Goal: Complete application form

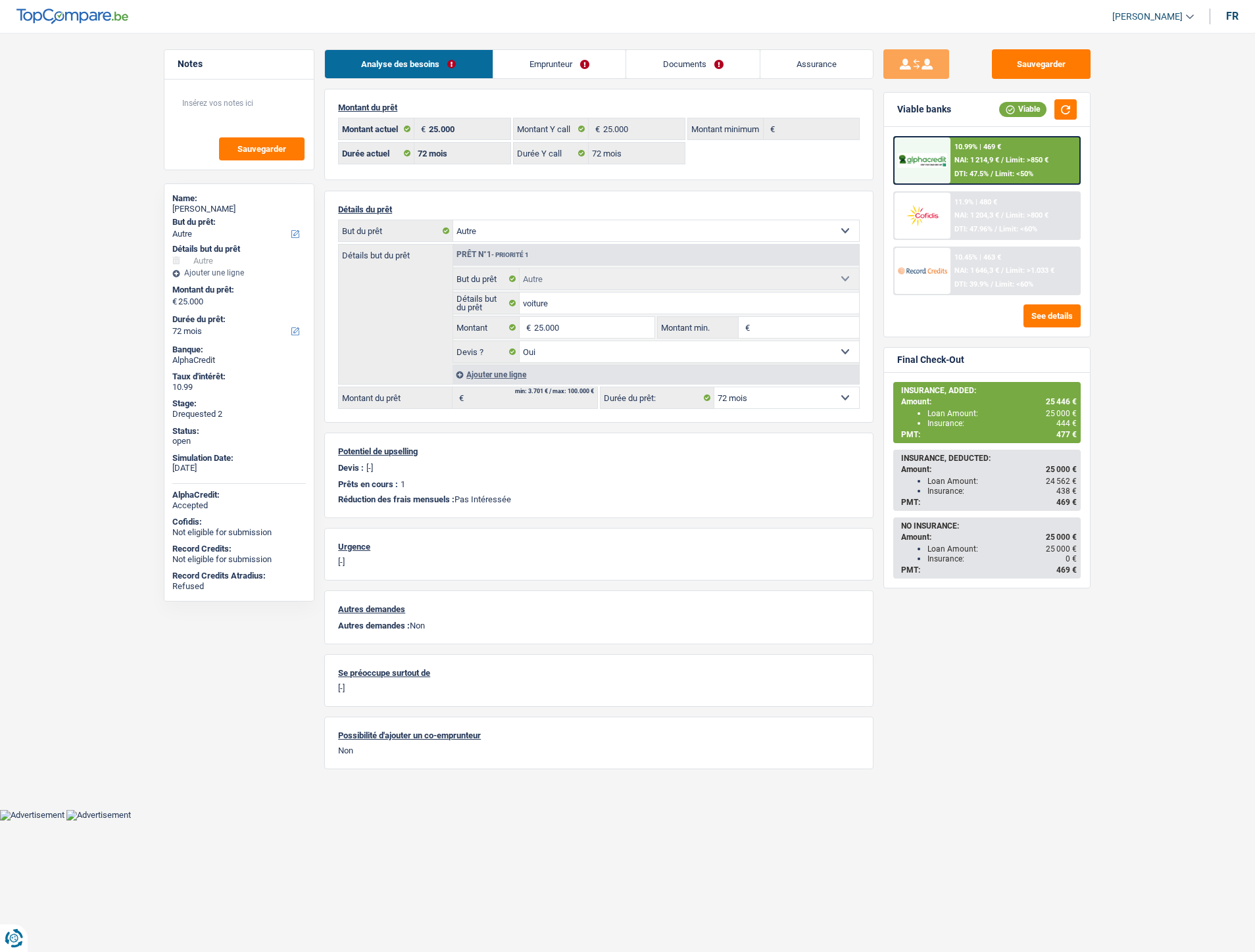
select select "other"
select select "72"
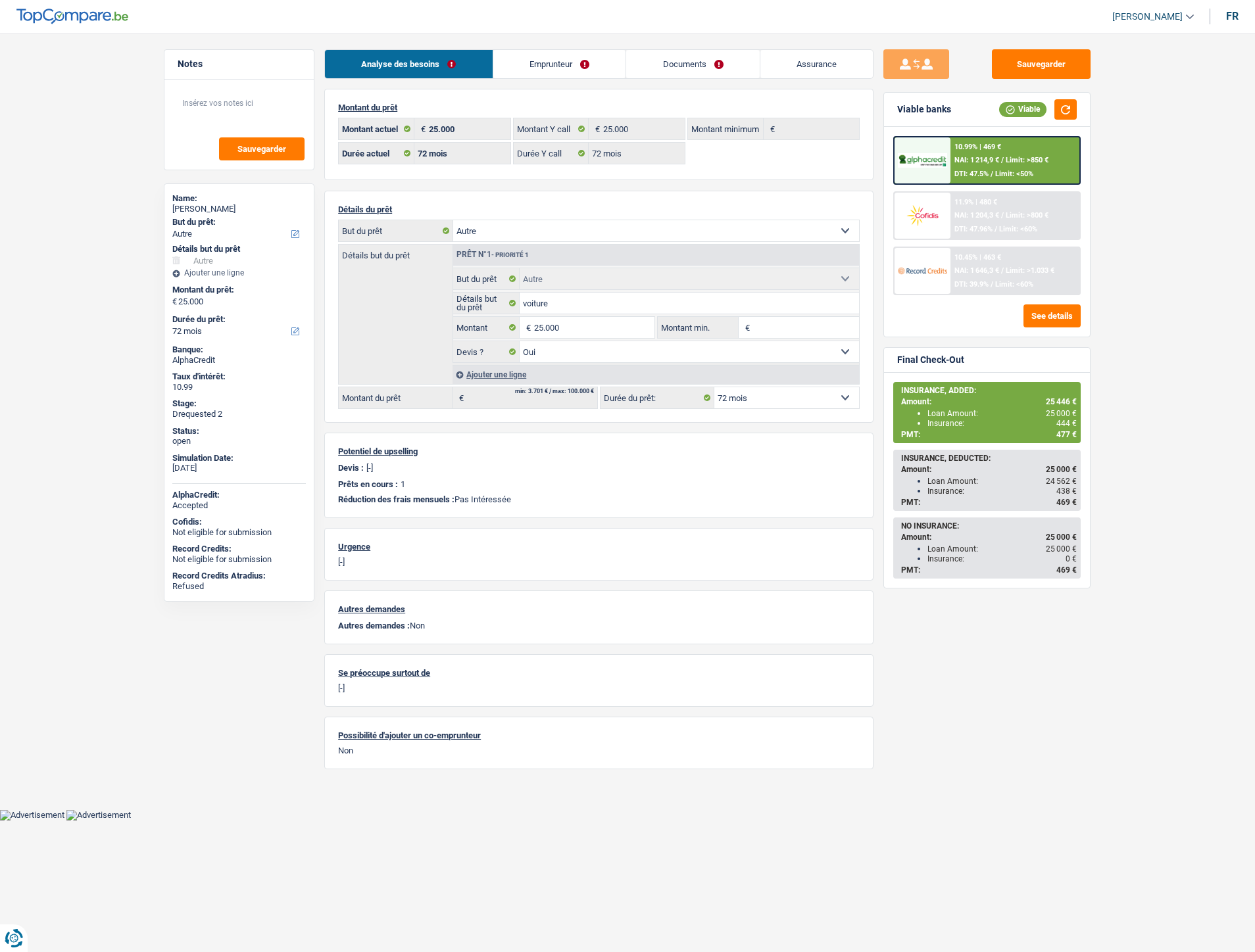
select select "other"
select select "yes"
select select "72"
click at [697, 60] on link "Documents" at bounding box center [693, 64] width 133 height 28
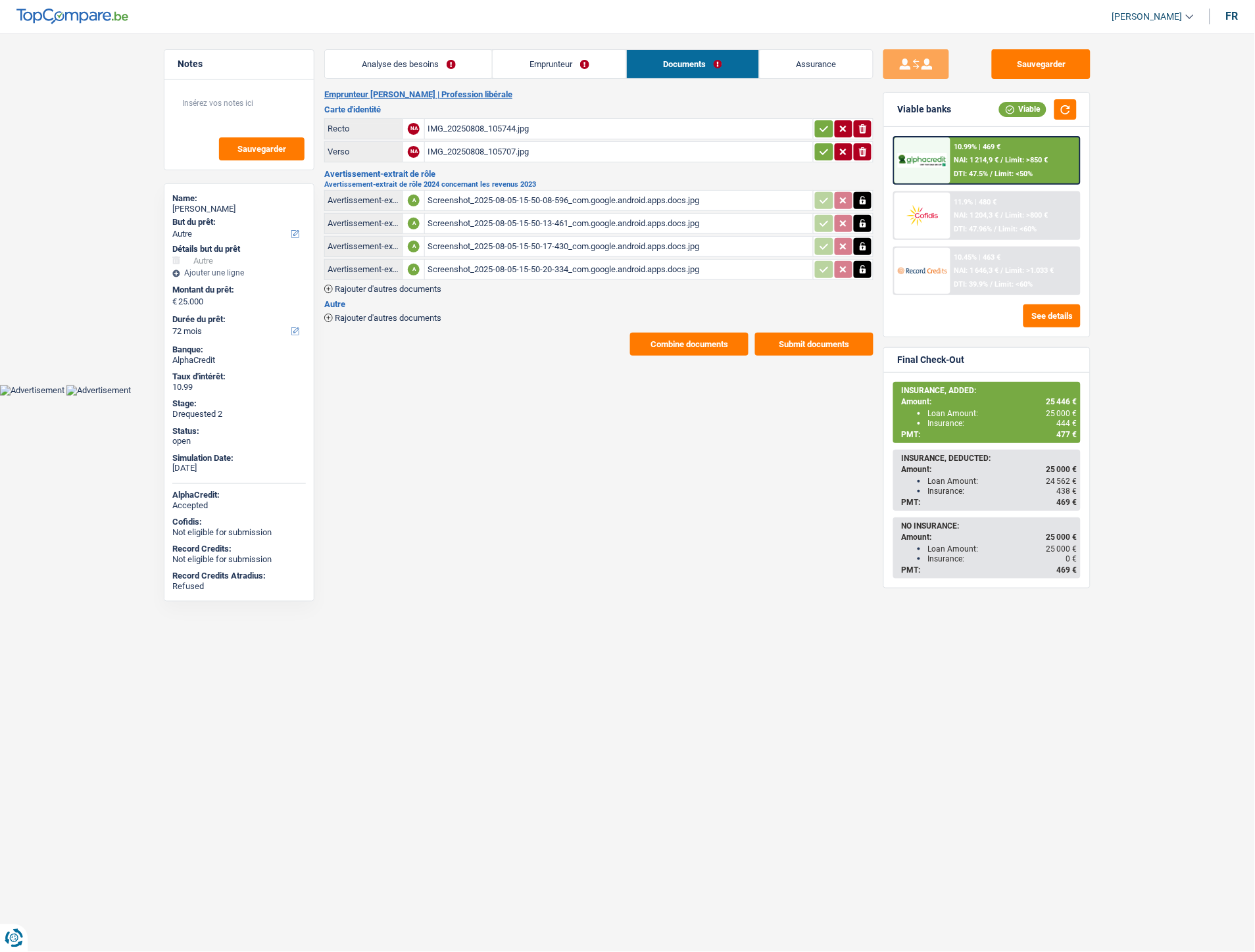
click at [395, 288] on span "Rajouter d'autres documents" at bounding box center [387, 288] width 107 height 8
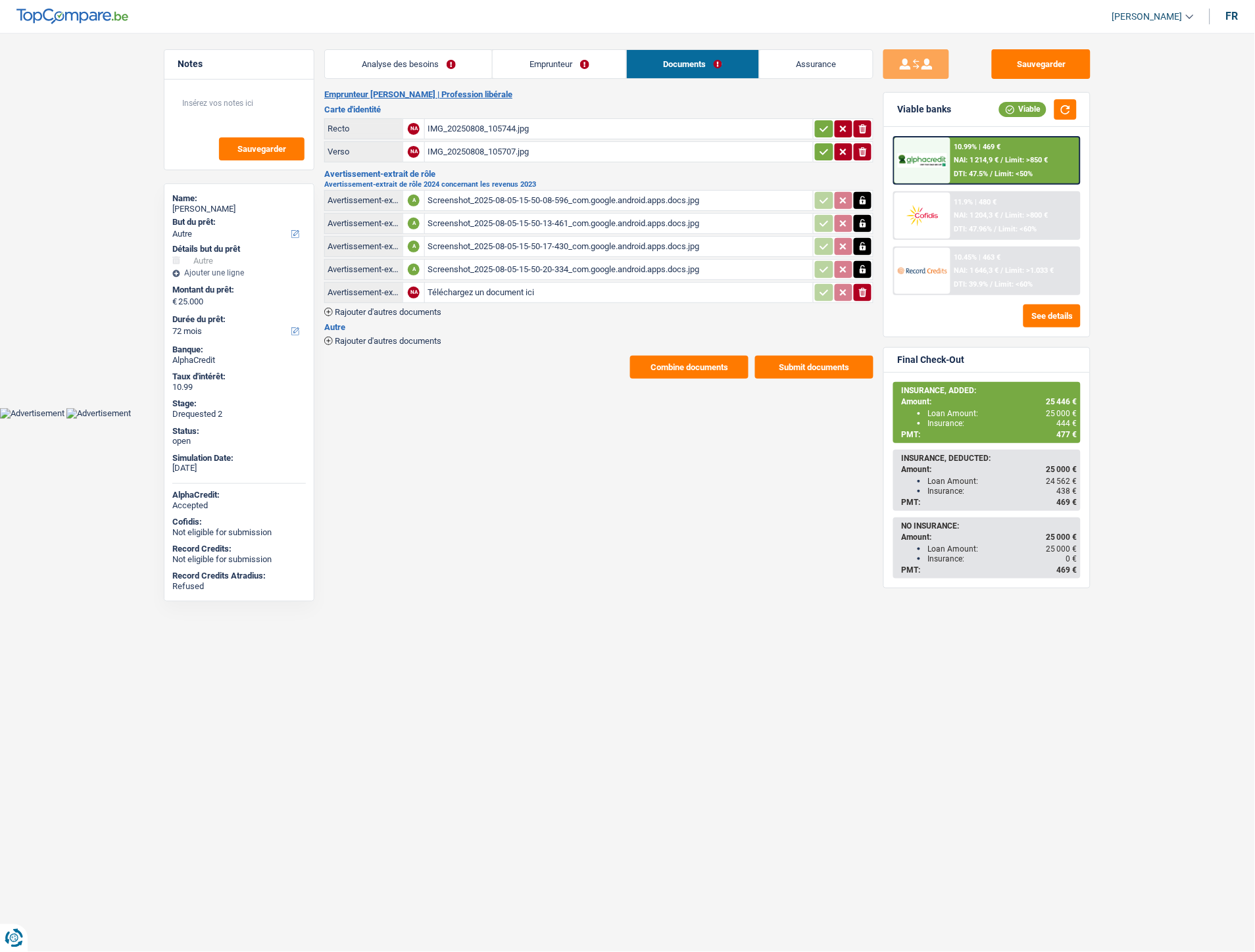
click at [400, 309] on span "Rajouter d'autres documents" at bounding box center [387, 311] width 107 height 8
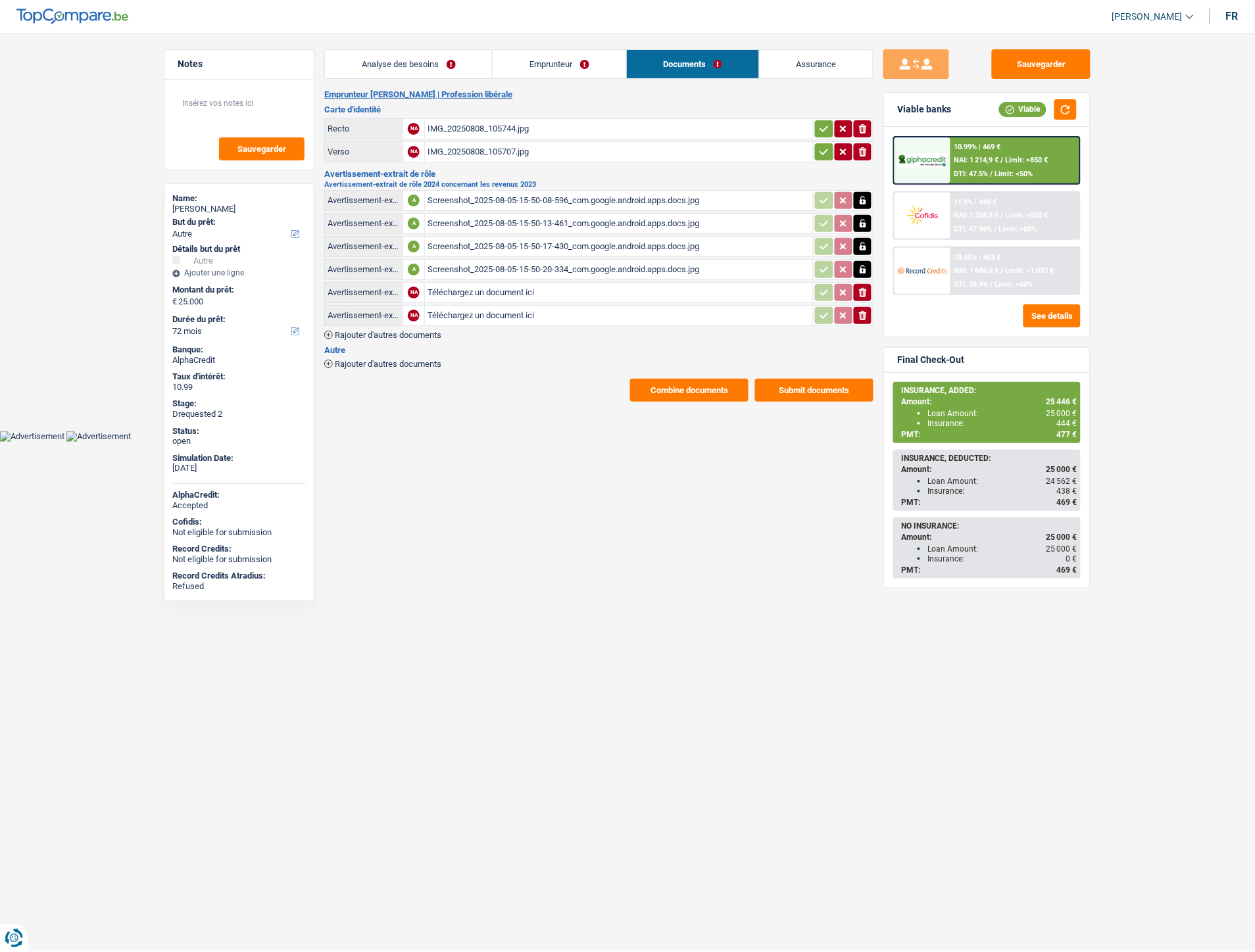
click at [508, 283] on input "Téléchargez un document ici" at bounding box center [618, 293] width 383 height 20
type input "C:\fakepath\1000004570.jpg"
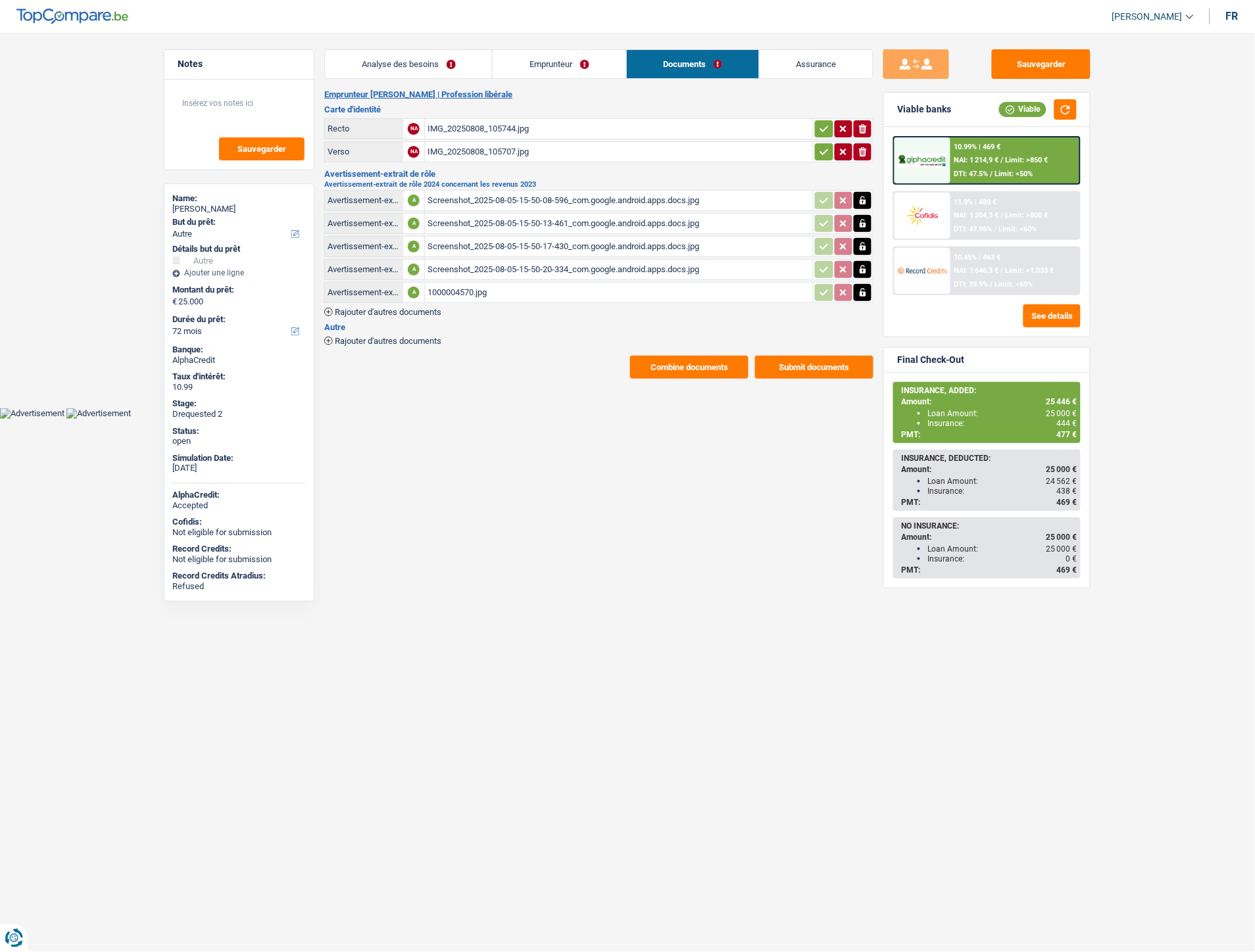
click at [483, 289] on div "1000004570.jpg" at bounding box center [618, 293] width 383 height 20
click at [384, 288] on div "Avertissement-extrait de rôle 2024 concernant les revenus 2023" at bounding box center [364, 292] width 72 height 10
click at [865, 289] on icon "button" at bounding box center [863, 292] width 6 height 8
click at [359, 288] on div "Avertissement-extrait de rôle 2024 concernant les revenus 2023" at bounding box center [364, 292] width 72 height 10
click at [389, 289] on div "Avertissement-extrait de rôle 2024 concernant les revenus 2023" at bounding box center [364, 292] width 72 height 10
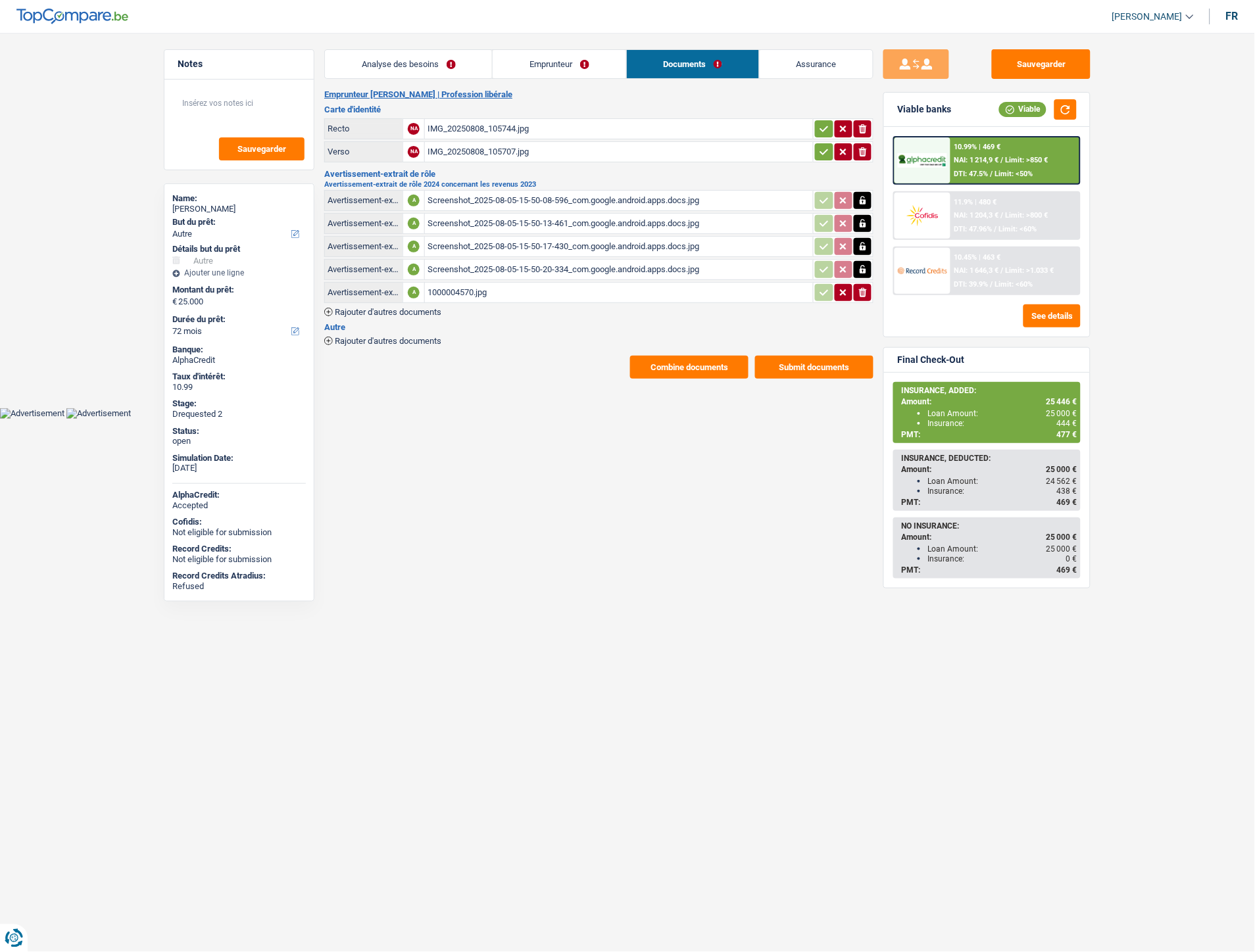
click at [358, 289] on div "Avertissement-extrait de rôle 2024 concernant les revenus 2023" at bounding box center [364, 292] width 72 height 10
click at [860, 288] on icon "button" at bounding box center [863, 293] width 8 height 9
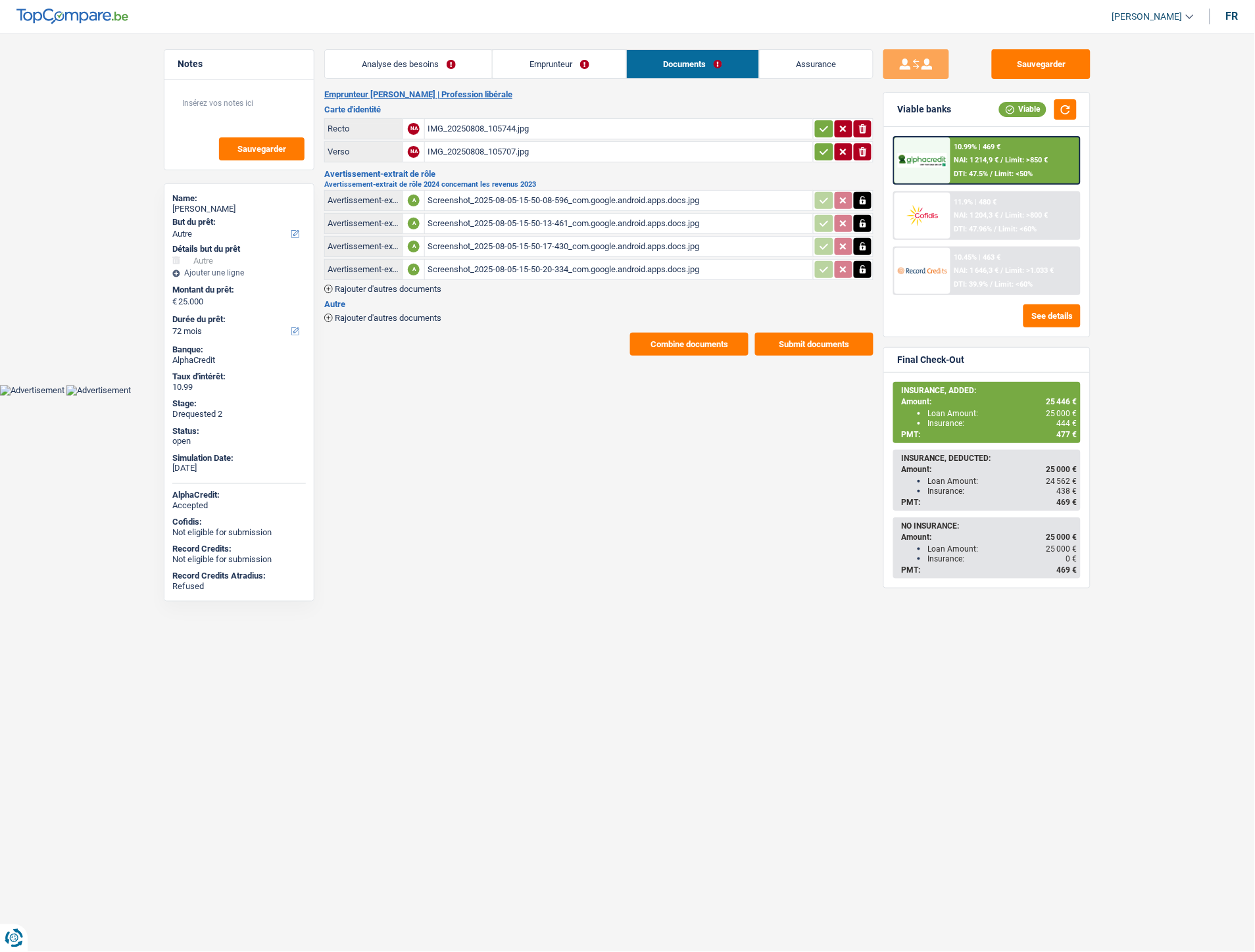
click at [376, 314] on span "Rajouter d'autres documents" at bounding box center [387, 318] width 107 height 8
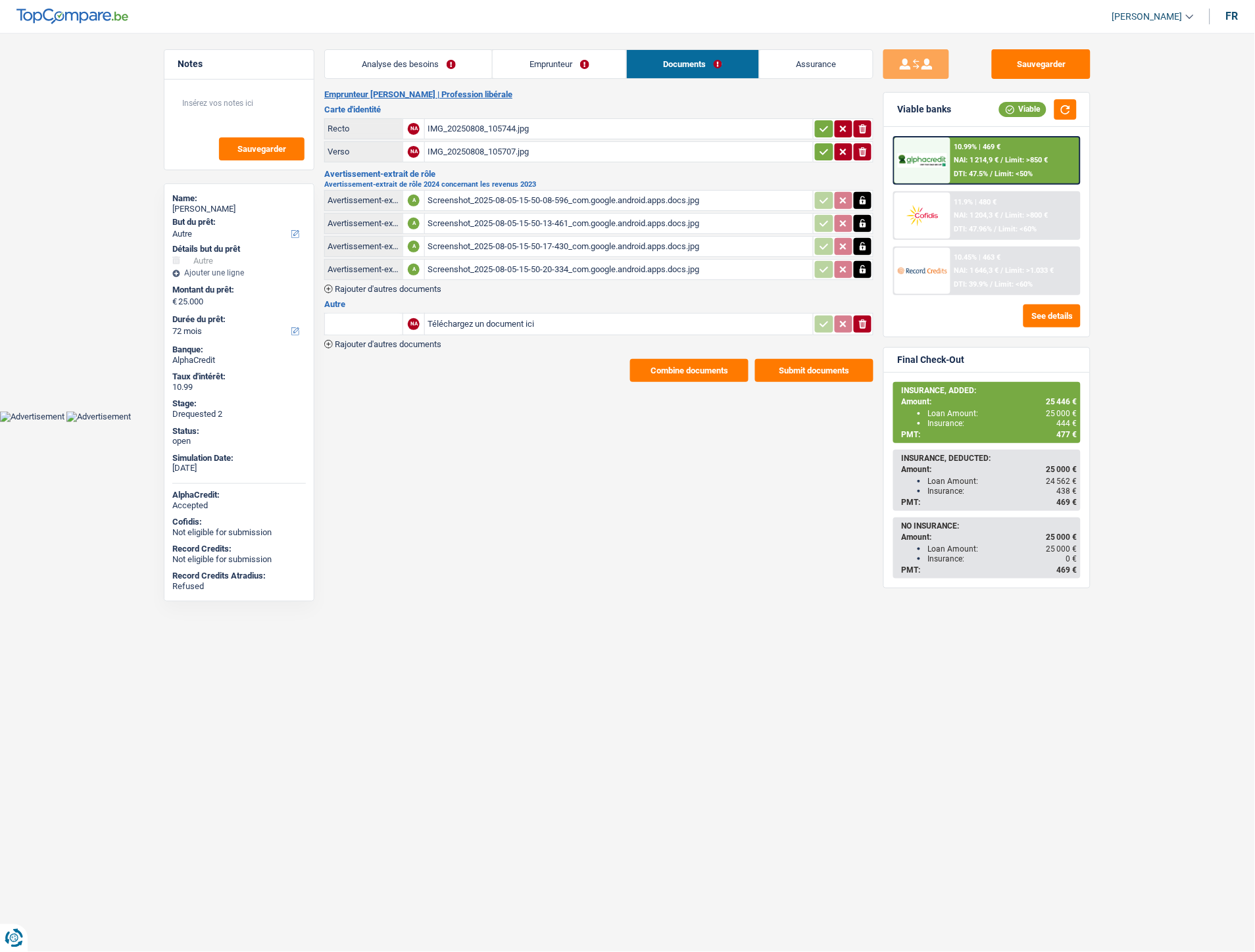
click at [461, 320] on input "Téléchargez un document ici" at bounding box center [618, 324] width 383 height 20
type input "C:\fakepath\1000004570.jpg"
click at [358, 322] on input "text" at bounding box center [364, 324] width 72 height 21
click at [394, 353] on li "Carte bancaire" at bounding box center [399, 350] width 135 height 16
type input "Carte bancaire"
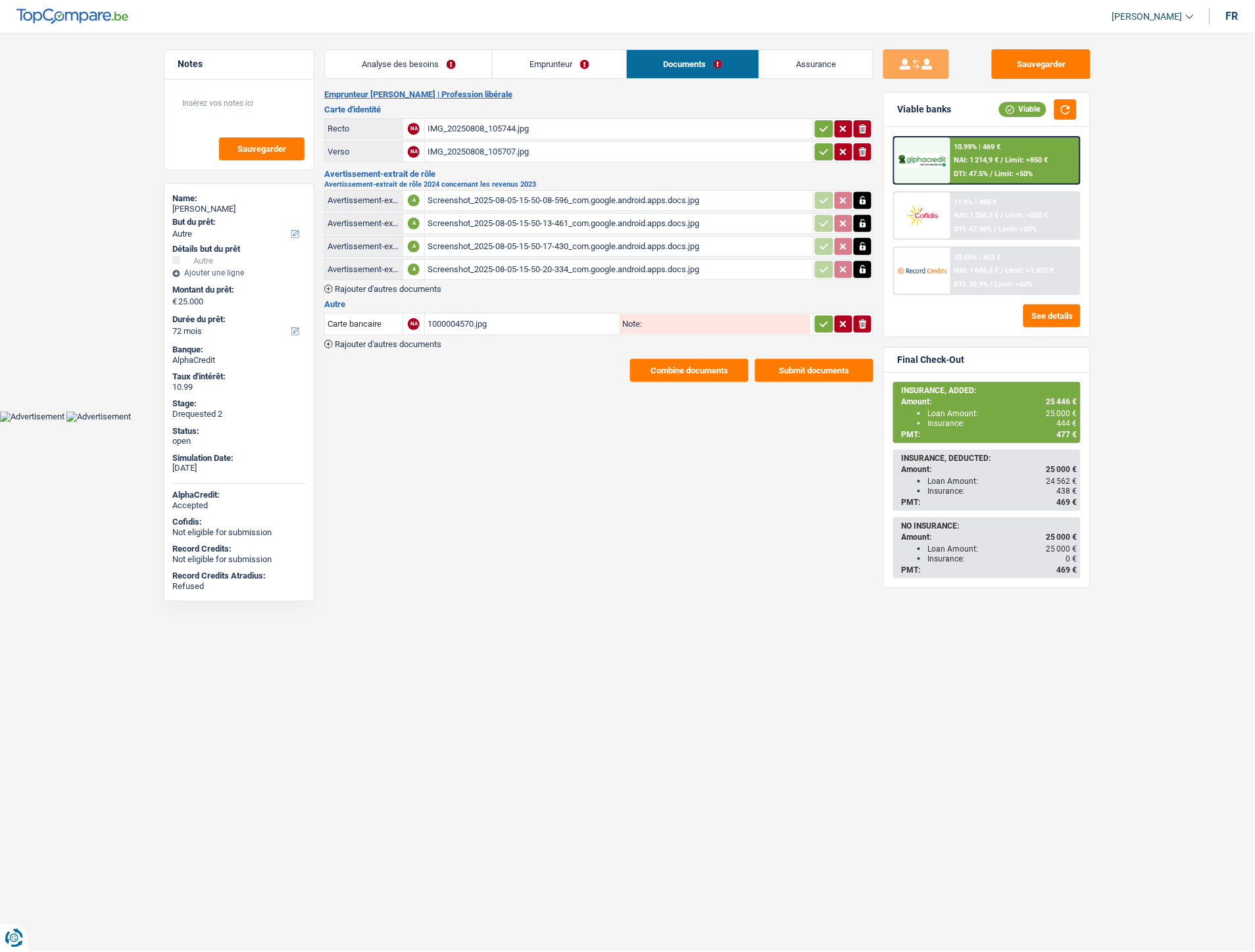
click at [825, 321] on icon "button" at bounding box center [824, 324] width 8 height 6
click at [1025, 69] on button "Sauvegarder" at bounding box center [1041, 64] width 99 height 30
click at [1049, 64] on button "Sauvegarder" at bounding box center [1041, 64] width 99 height 30
click at [529, 203] on div "Screenshot_2025-08-05-15-50-08-596_com.google.android.apps.docs.jpg" at bounding box center [618, 201] width 383 height 20
click at [542, 63] on link "Emprunteur" at bounding box center [558, 64] width 133 height 28
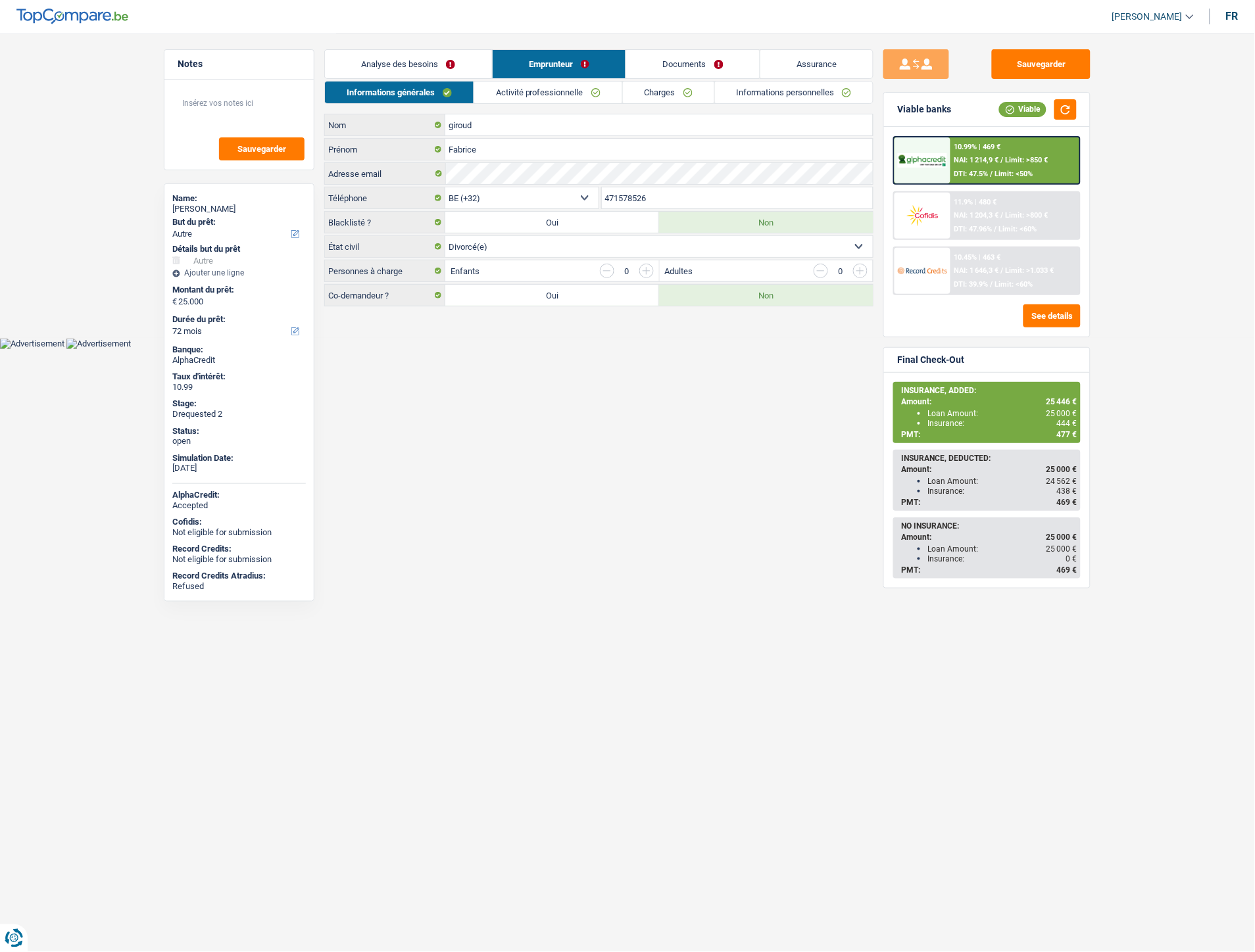
click at [465, 62] on link "Analyse des besoins" at bounding box center [409, 64] width 167 height 28
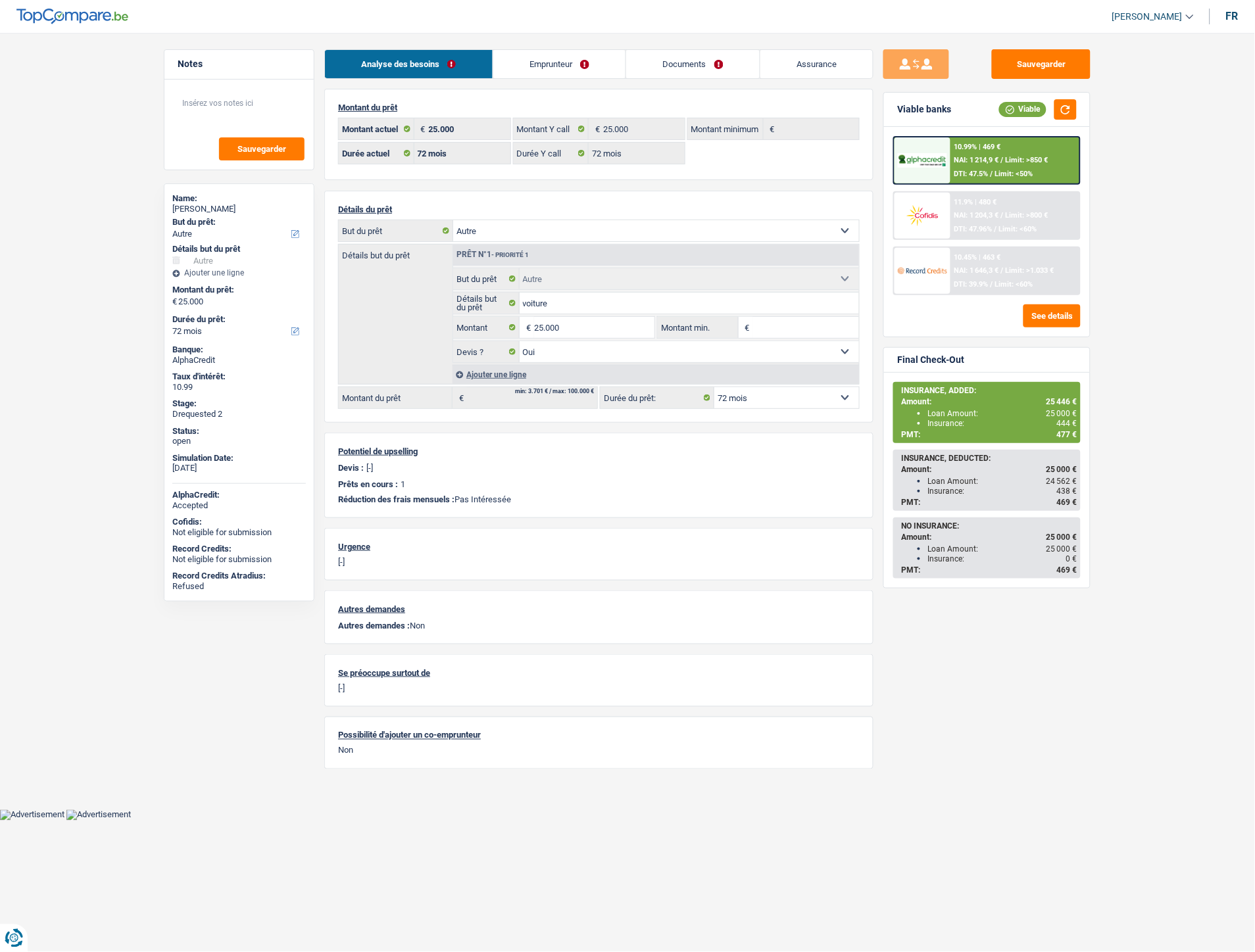
drag, startPoint x: 695, startPoint y: 63, endPoint x: 713, endPoint y: 62, distance: 18.0
click at [698, 61] on link "Documents" at bounding box center [693, 64] width 133 height 28
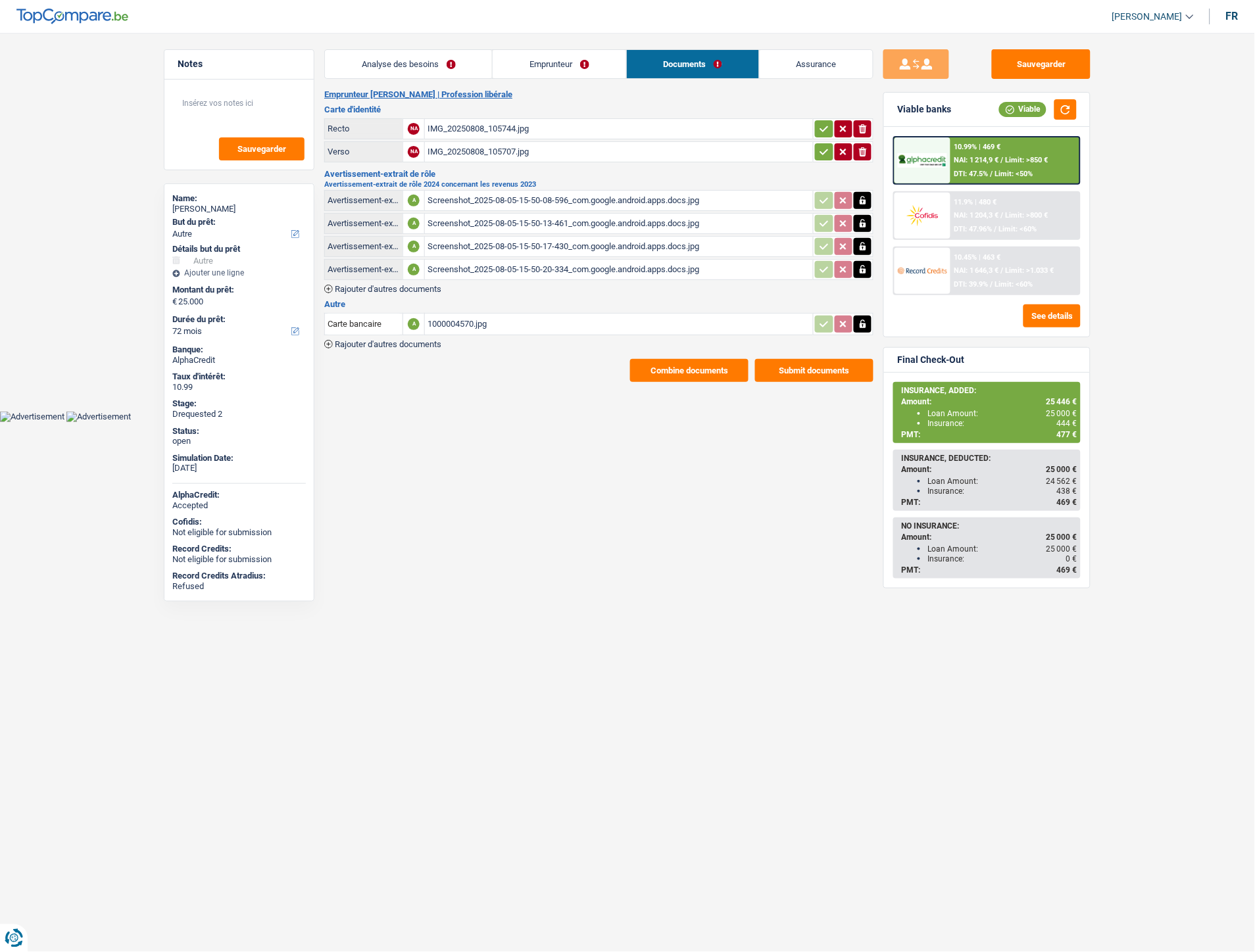
click at [653, 362] on button "Combine documents" at bounding box center [689, 371] width 118 height 23
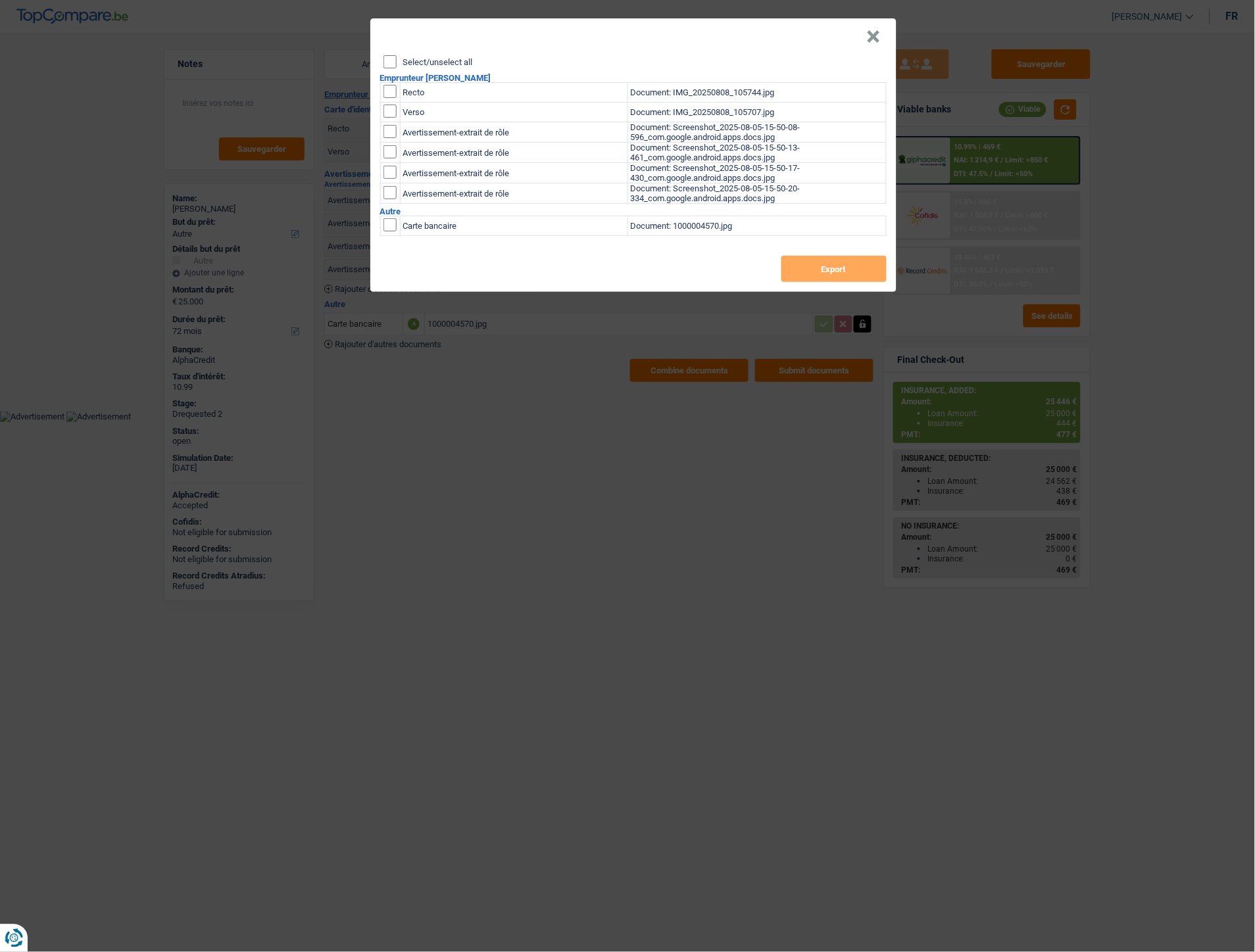
drag, startPoint x: 385, startPoint y: 94, endPoint x: 390, endPoint y: 100, distance: 7.8
click at [385, 94] on input "checkbox" at bounding box center [390, 91] width 13 height 13
checkbox input "true"
click at [392, 98] on input "checkbox" at bounding box center [390, 91] width 13 height 13
checkbox input "true"
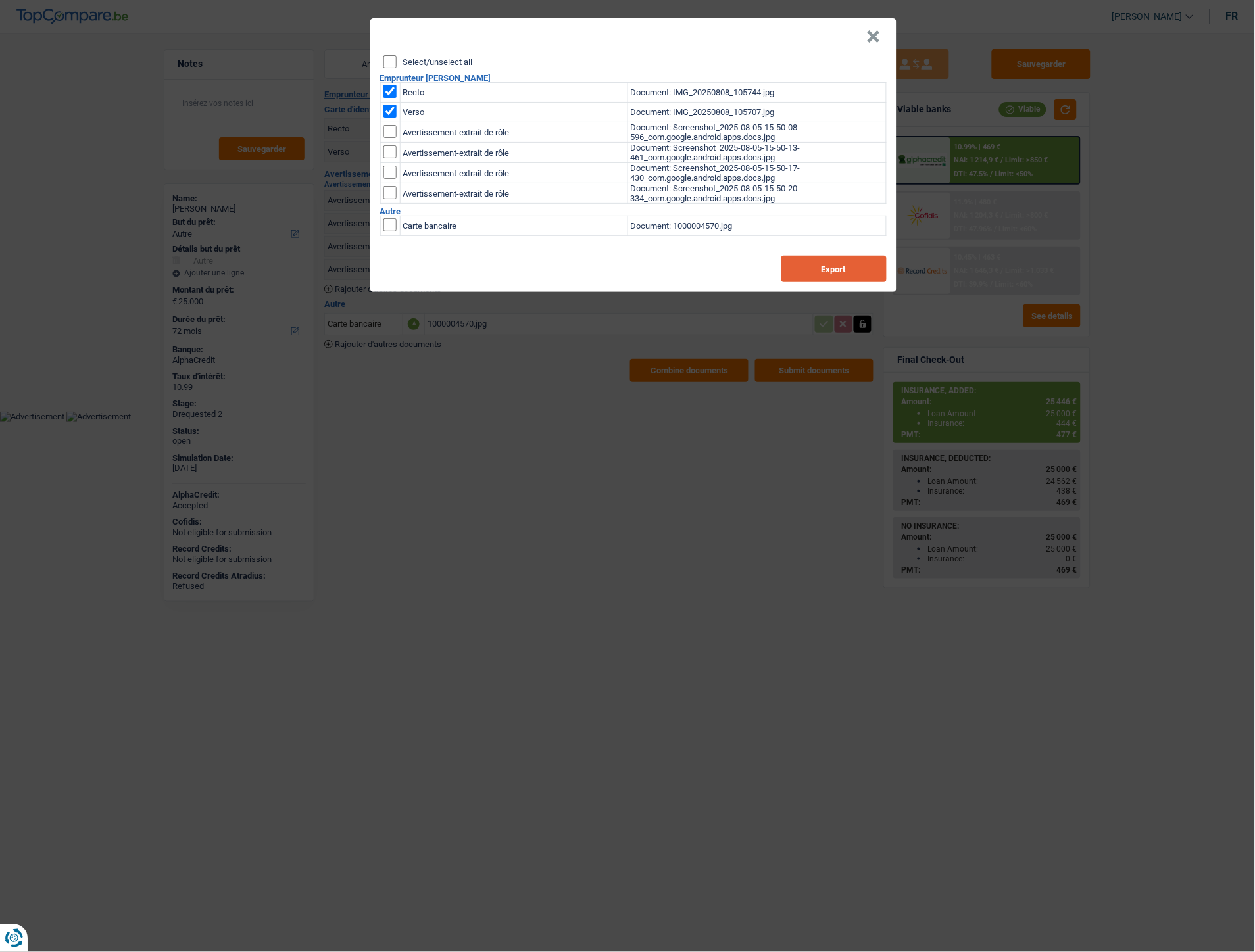
click at [809, 270] on button "Export" at bounding box center [833, 268] width 105 height 26
click at [871, 30] on button "×" at bounding box center [874, 36] width 14 height 13
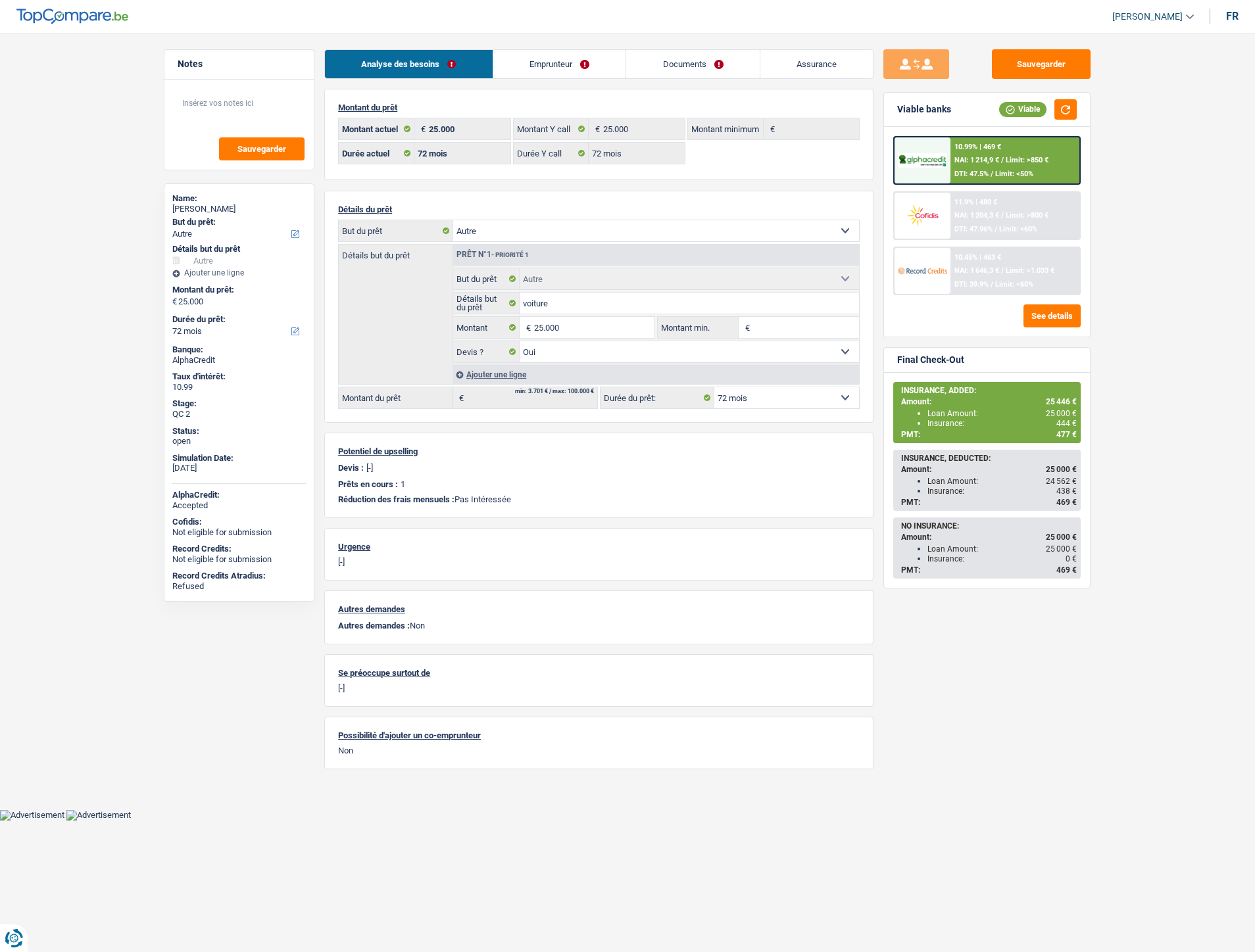
select select "other"
select select "72"
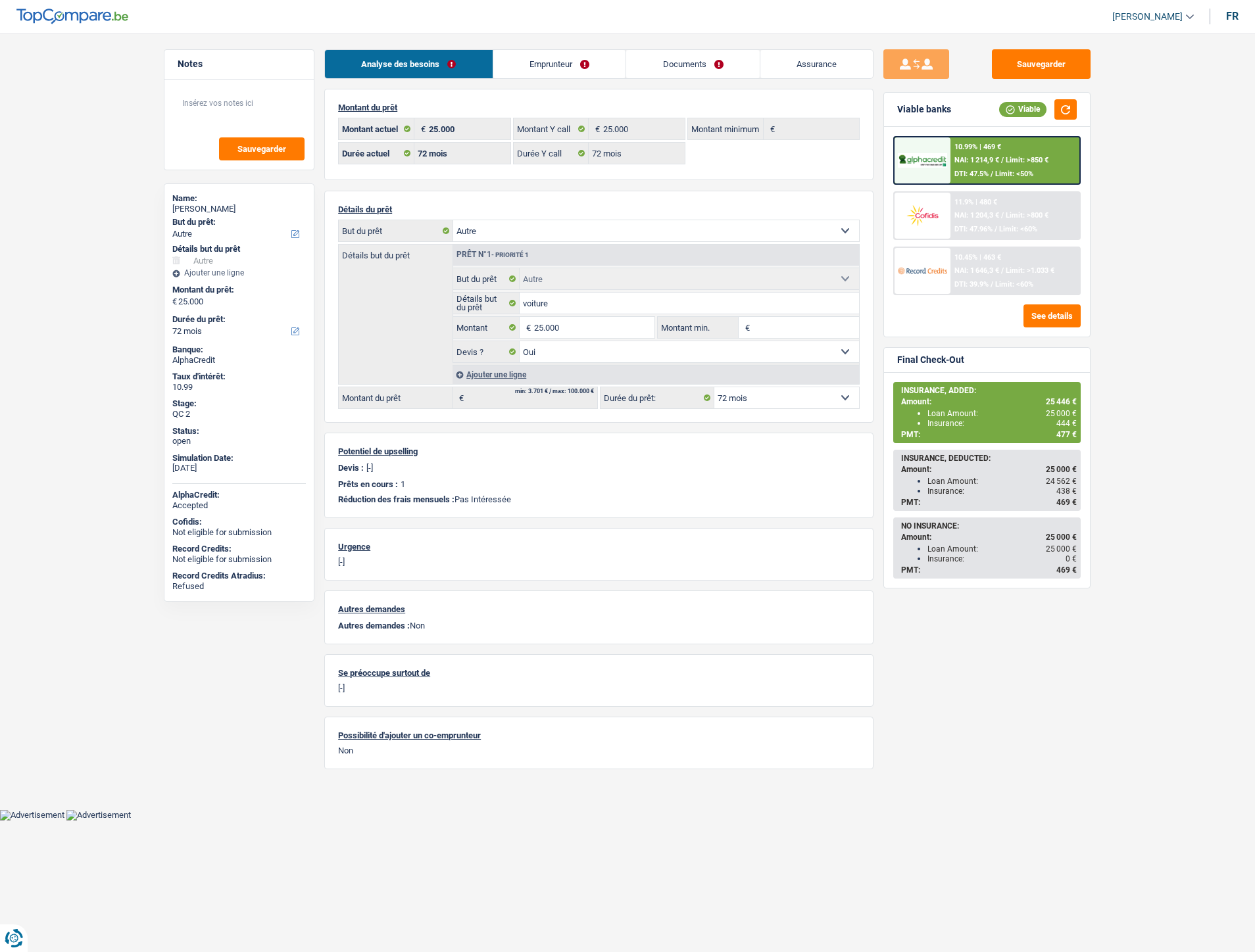
select select "other"
select select "yes"
select select "72"
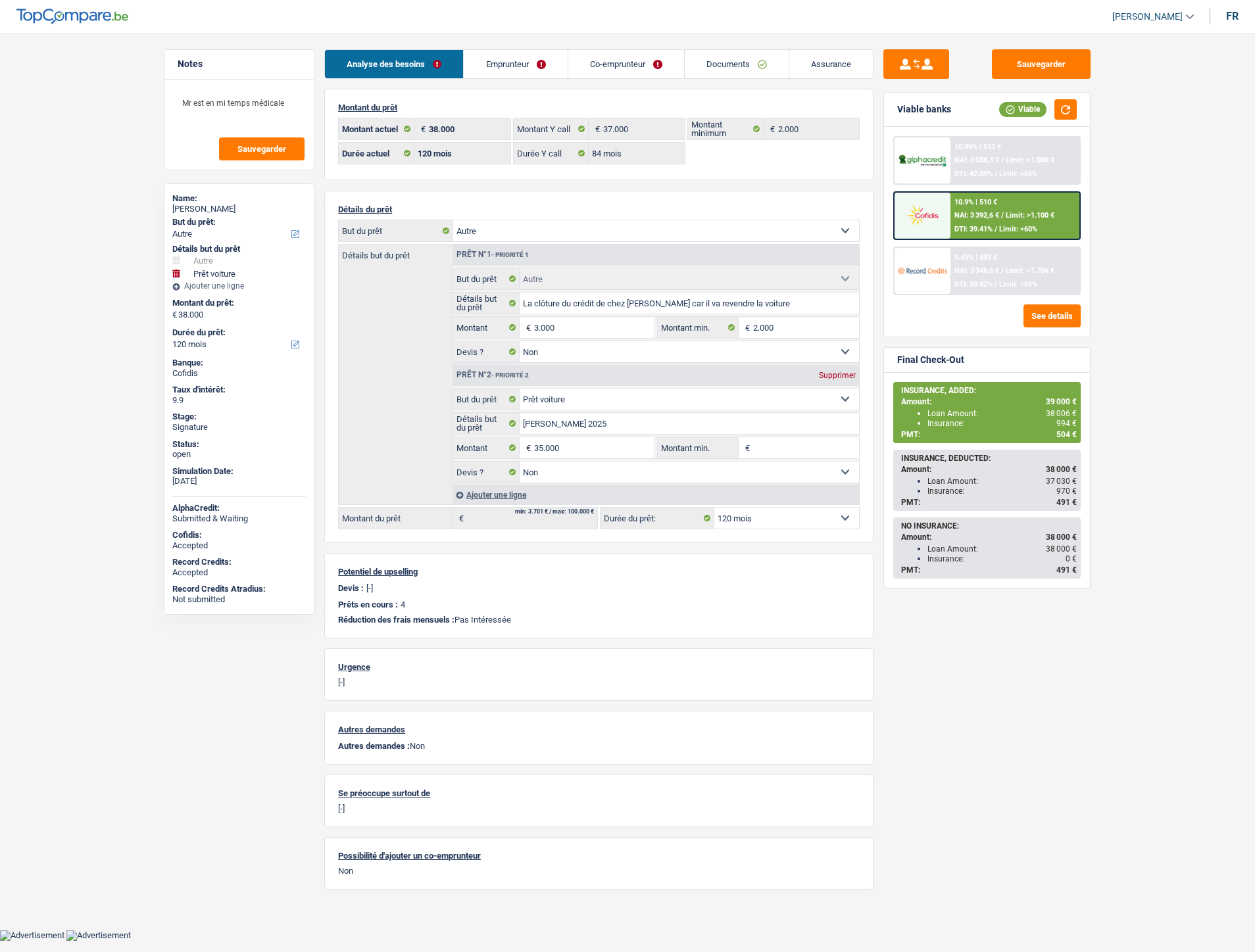
select select "other"
select select "car"
select select "120"
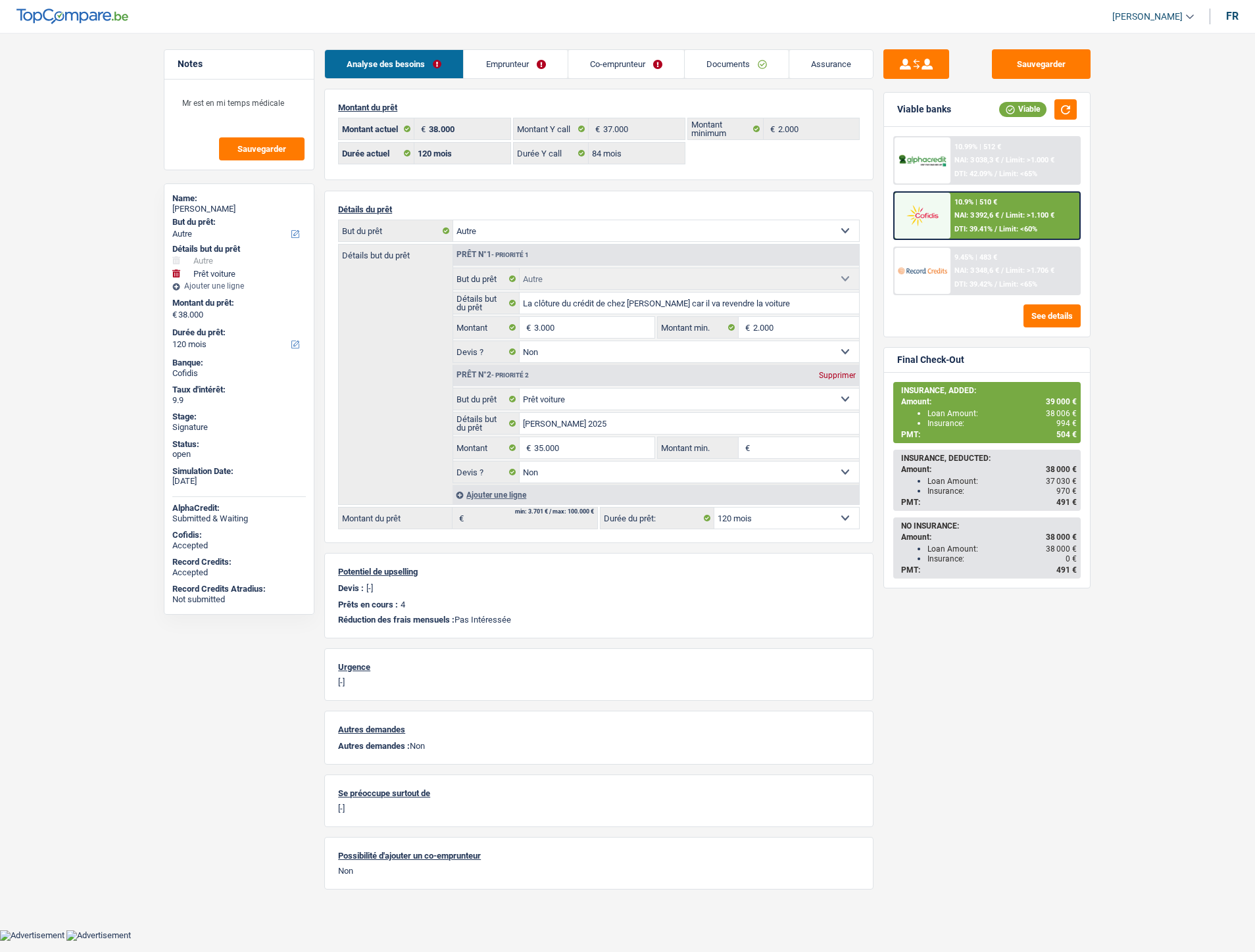
select select "84"
select select "other"
select select "false"
select select "car"
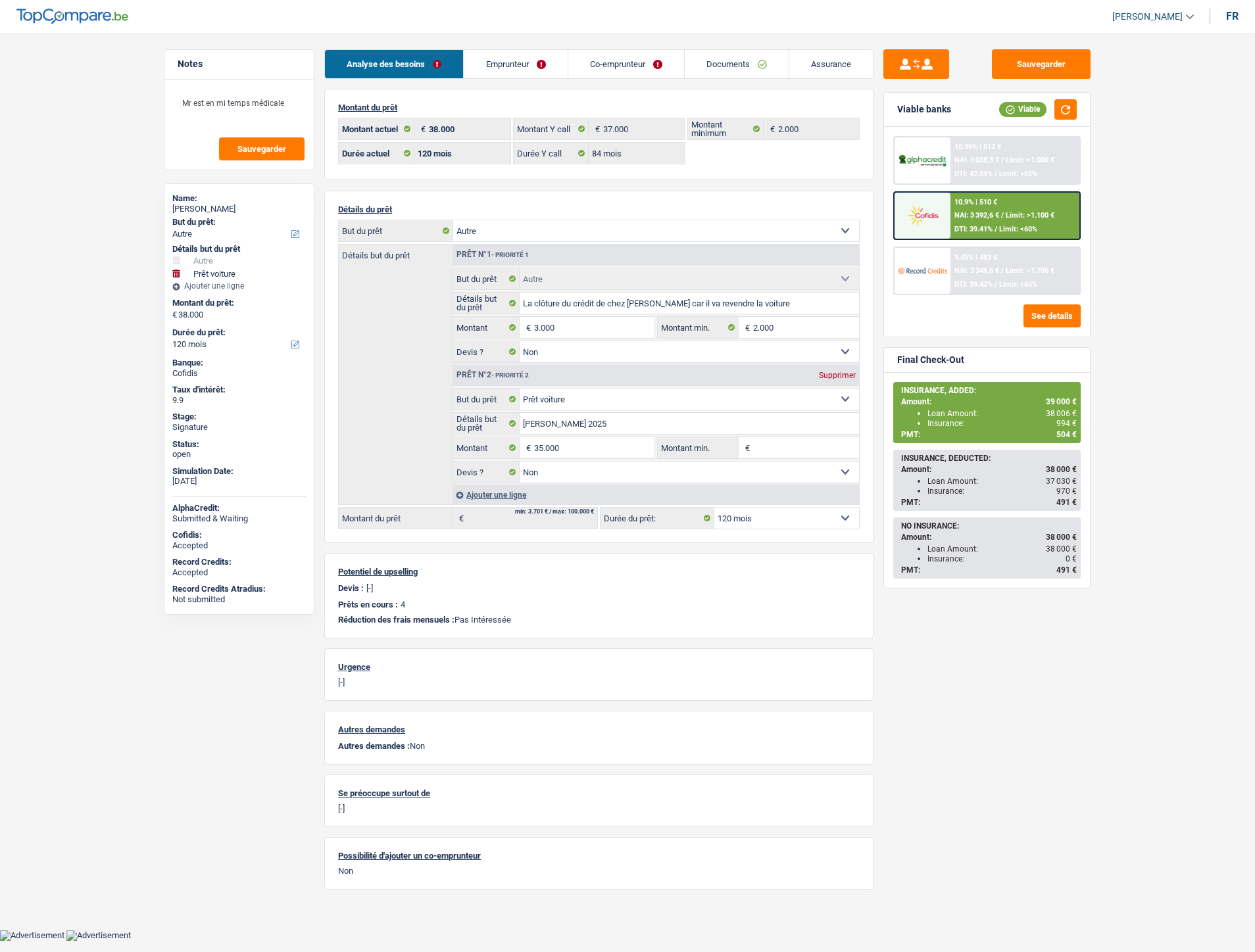
select select "false"
select select "120"
click at [750, 70] on link "Documents" at bounding box center [736, 64] width 104 height 28
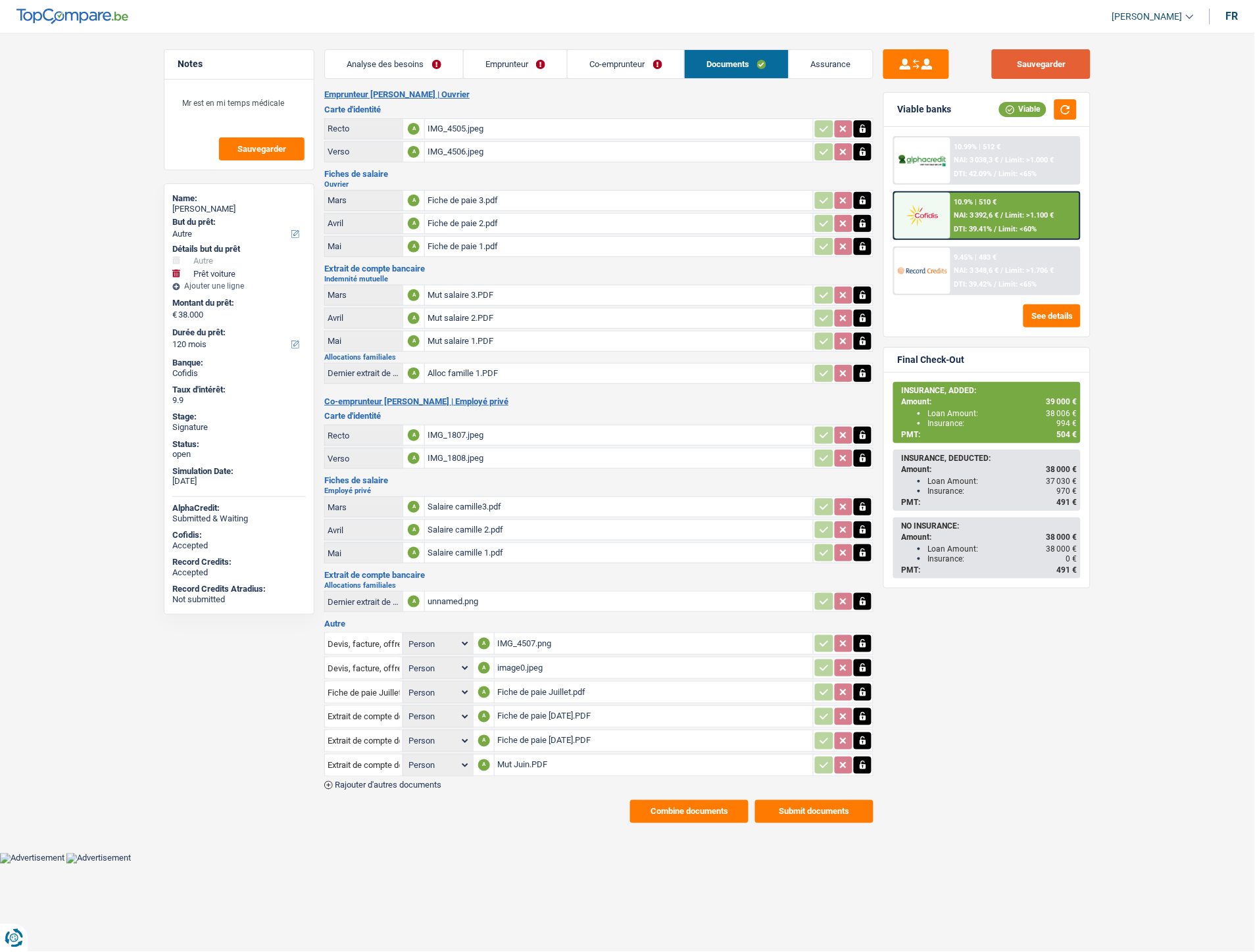
click at [1000, 59] on button "Sauvegarder" at bounding box center [1041, 64] width 99 height 30
